Goal: Task Accomplishment & Management: Manage account settings

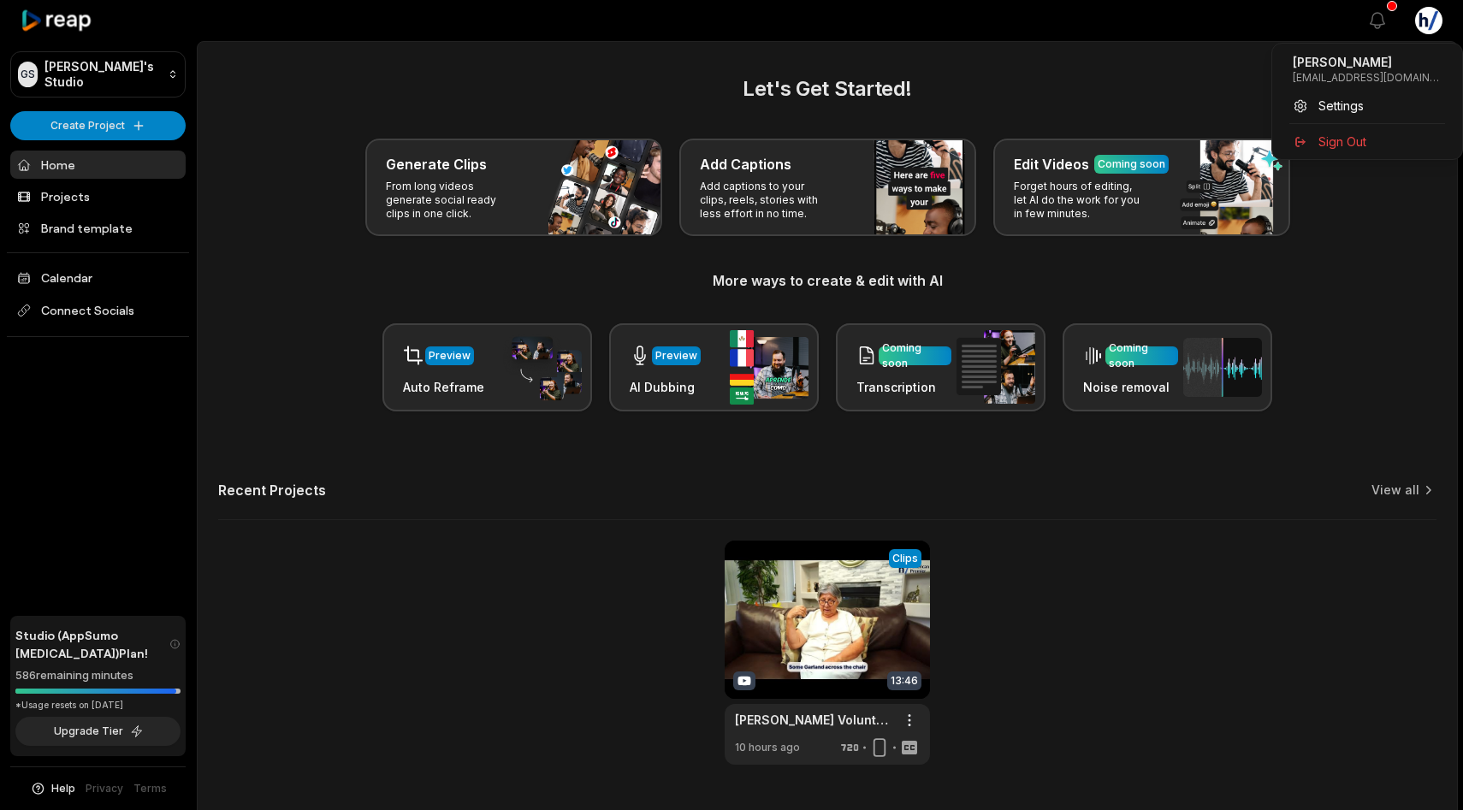
click at [1431, 21] on html "GS [PERSON_NAME]'s Studio Create Project Home Projects Brand template Calendar …" at bounding box center [731, 405] width 1463 height 810
click at [1331, 102] on span "Settings" at bounding box center [1341, 106] width 45 height 18
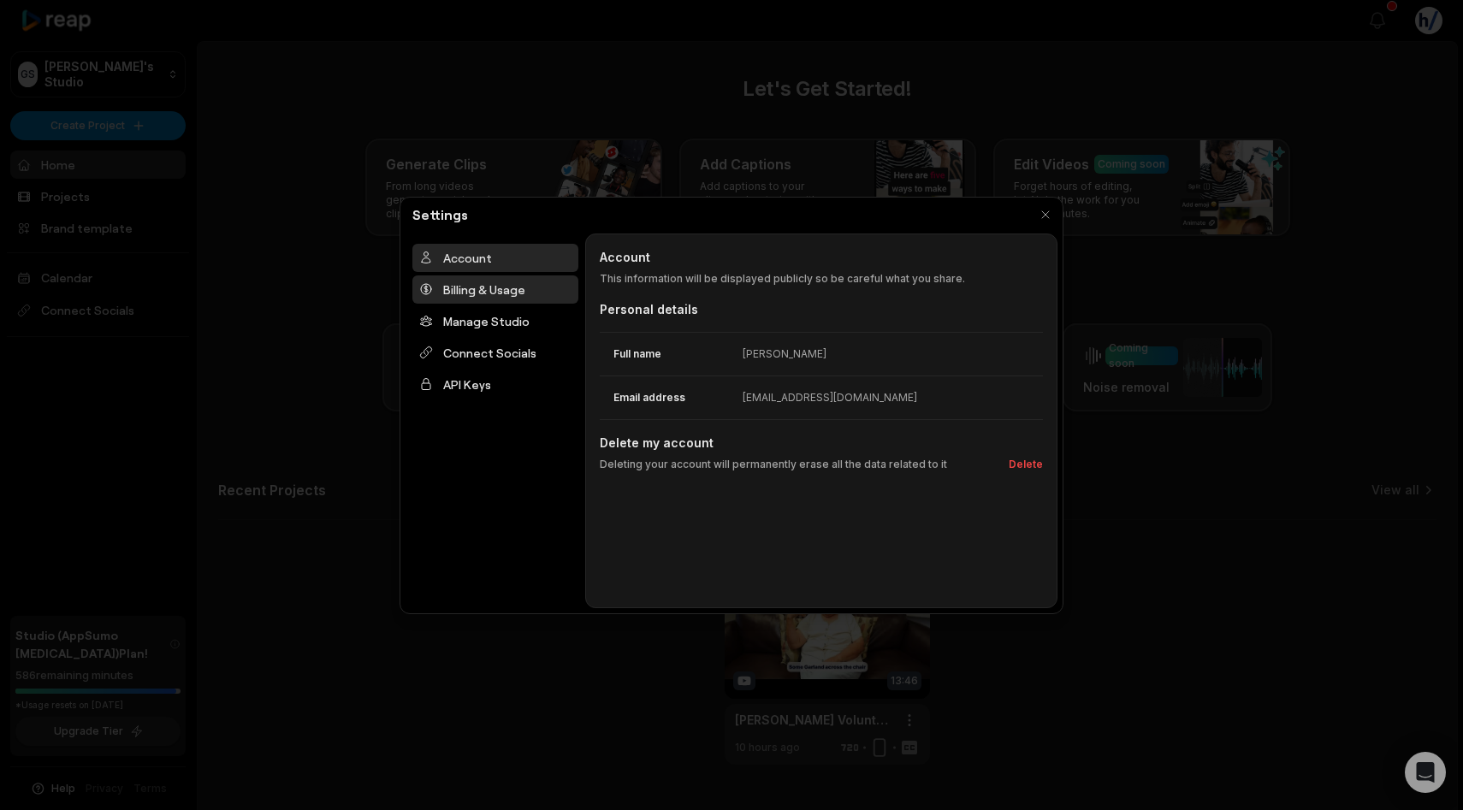
click at [472, 276] on div "Billing & Usage" at bounding box center [495, 290] width 166 height 28
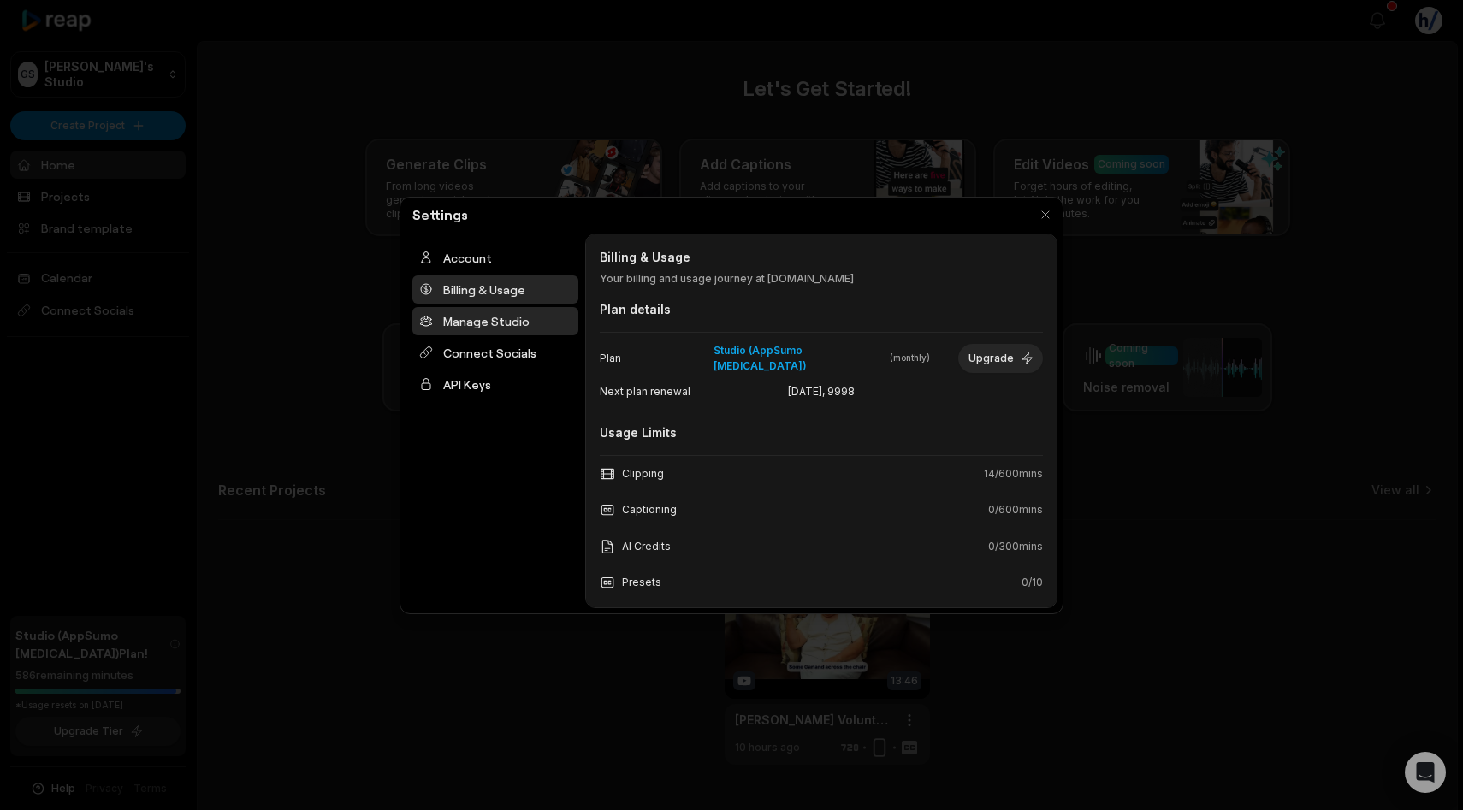
click at [497, 321] on div "Manage Studio" at bounding box center [495, 321] width 166 height 28
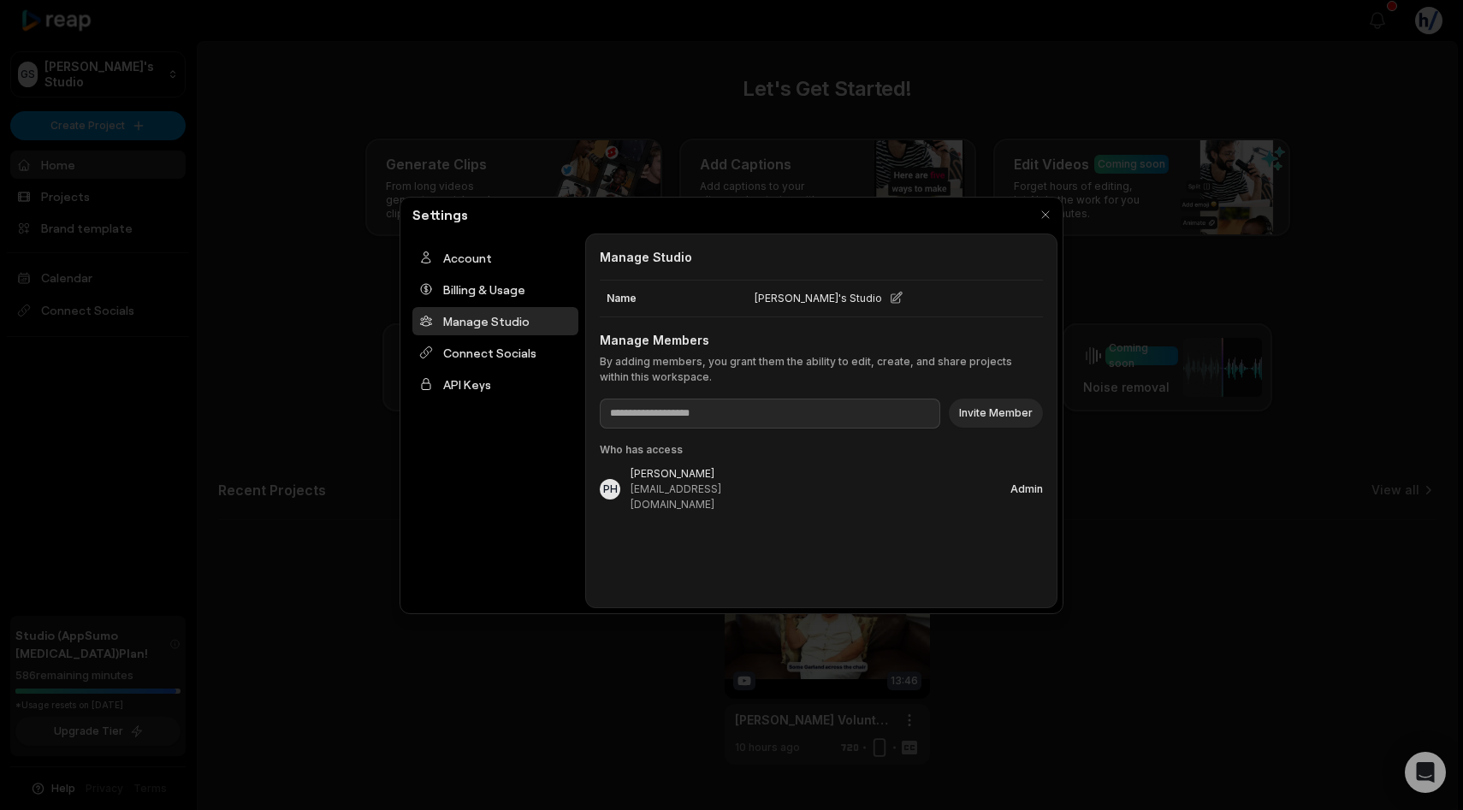
click at [698, 432] on div "Manage Studio Manage Studio Name [PERSON_NAME]'s Studio Manage Members By addin…" at bounding box center [821, 421] width 472 height 375
click at [708, 425] on input at bounding box center [770, 414] width 341 height 30
drag, startPoint x: 686, startPoint y: 407, endPoint x: 542, endPoint y: 407, distance: 144.6
click at [542, 407] on div "Account Billing & Usage Manage Studio Connect Socials API Keys Manage Studio Ma…" at bounding box center [732, 421] width 652 height 375
paste input "**********"
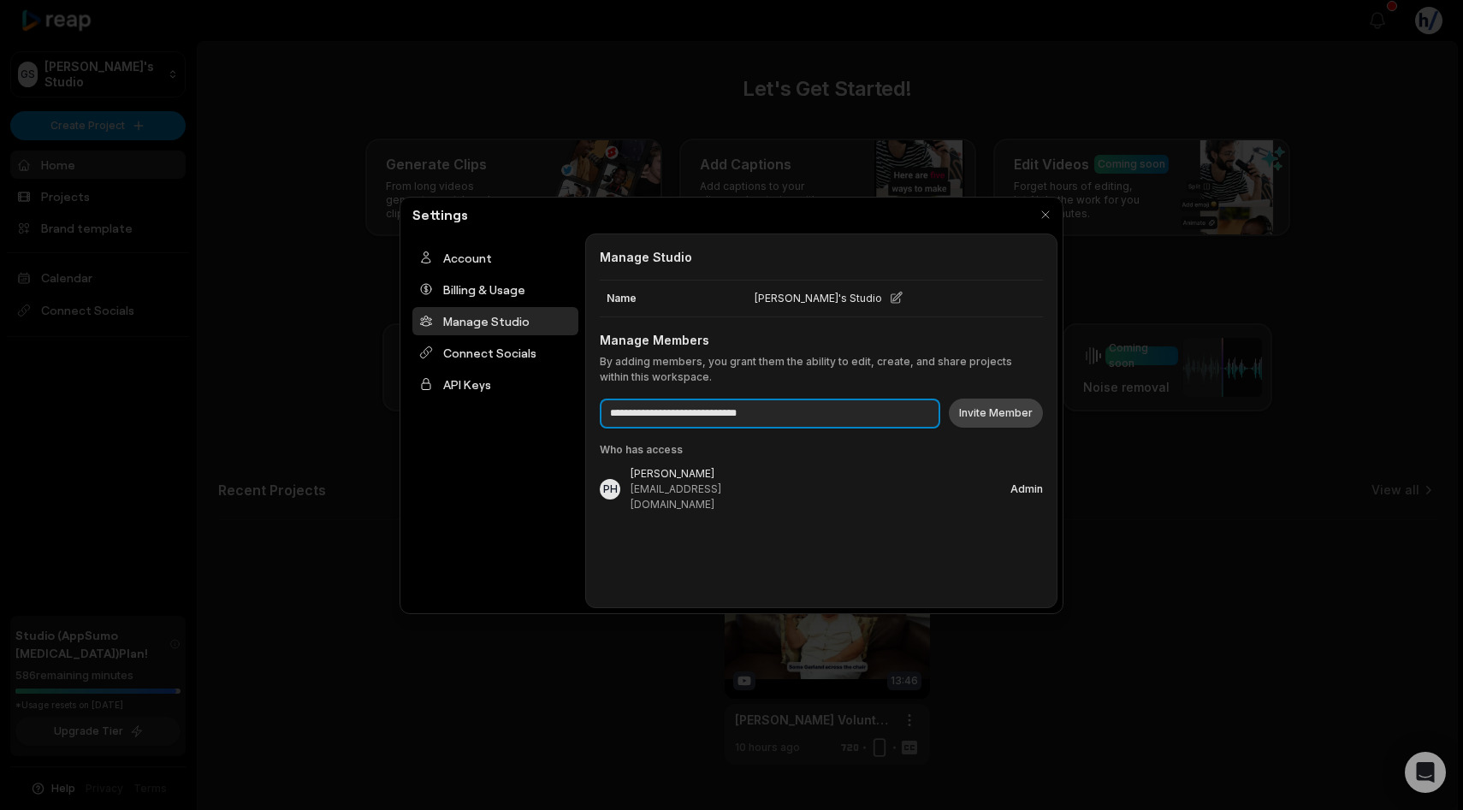
type input "**********"
click at [1017, 411] on button "Invite Member" at bounding box center [996, 413] width 94 height 29
